Goal: Navigation & Orientation: Find specific page/section

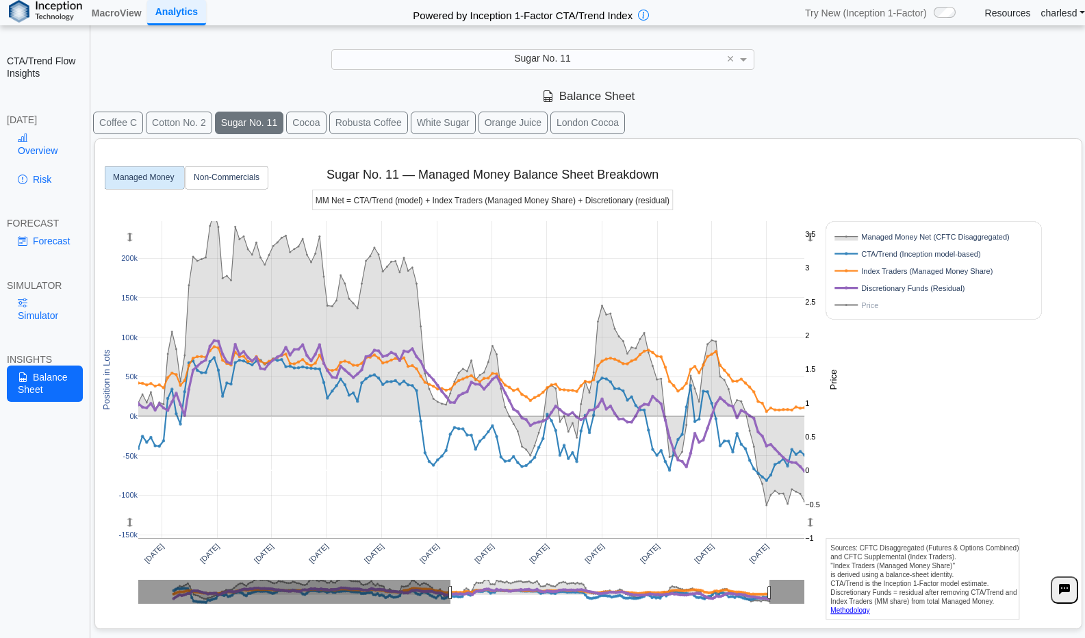
scroll to position [16, 0]
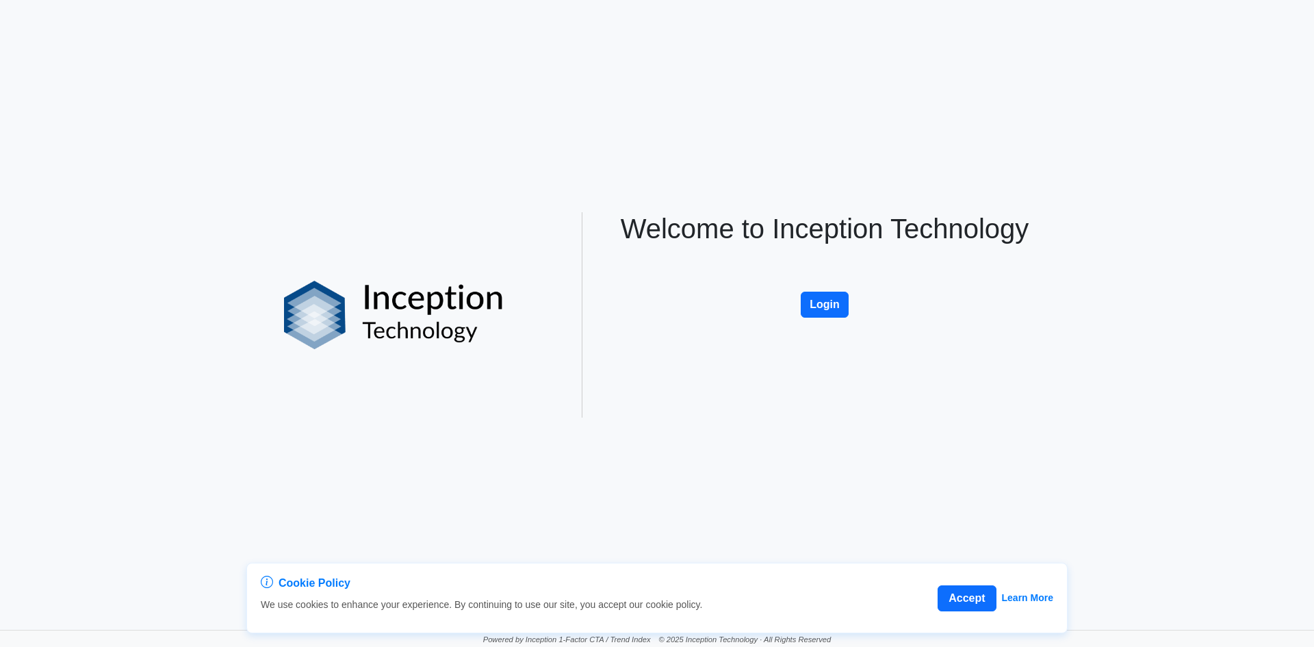
click at [817, 302] on button "Login" at bounding box center [825, 304] width 48 height 26
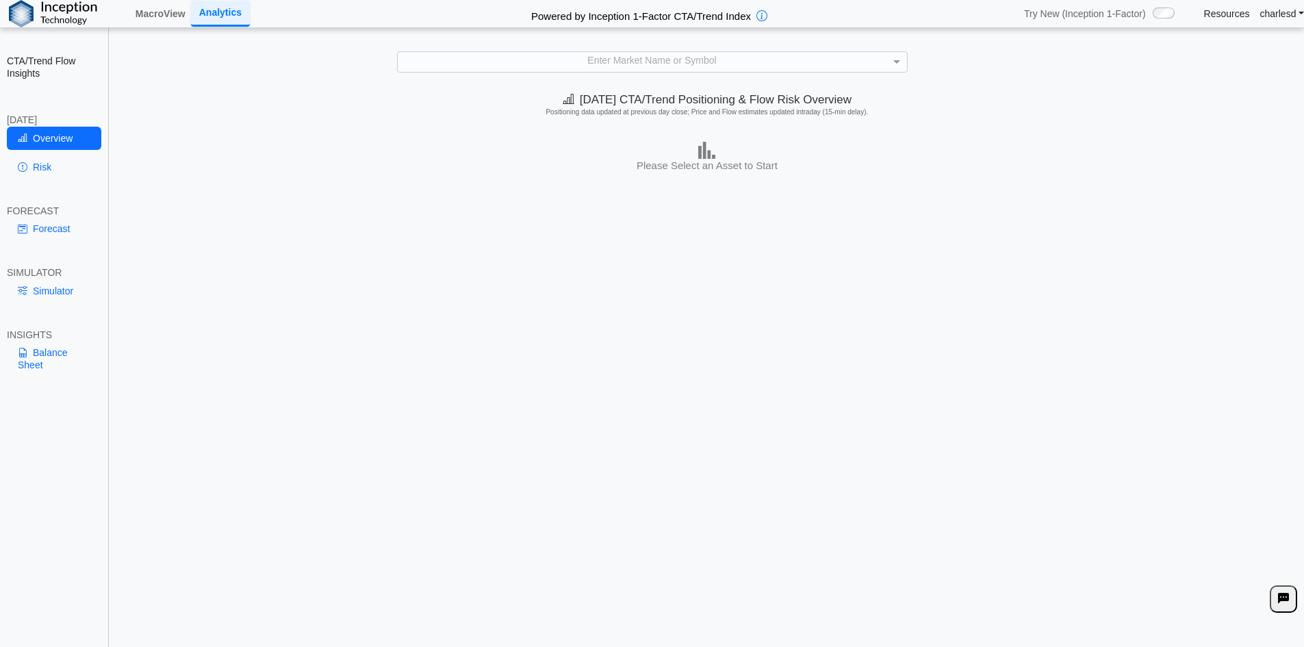
click at [282, 280] on div "[DATE] CTA/Trend Positioning & Flow Risk Overview Positioning data updated at p…" at bounding box center [706, 367] width 1193 height 562
